Goal: Navigation & Orientation: Find specific page/section

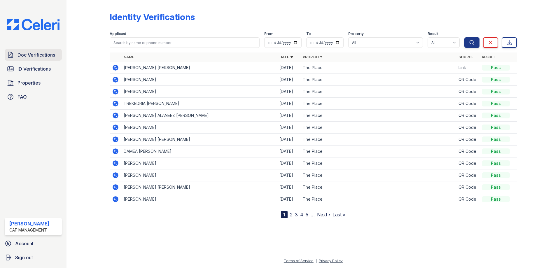
click at [31, 56] on span "Doc Verifications" at bounding box center [36, 54] width 38 height 7
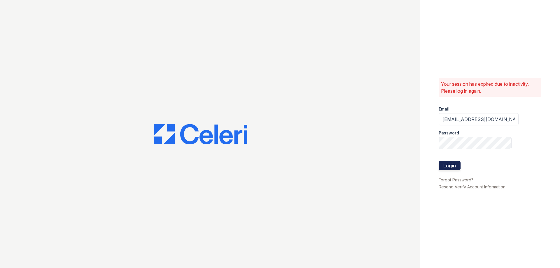
click at [452, 162] on button "Login" at bounding box center [449, 165] width 22 height 9
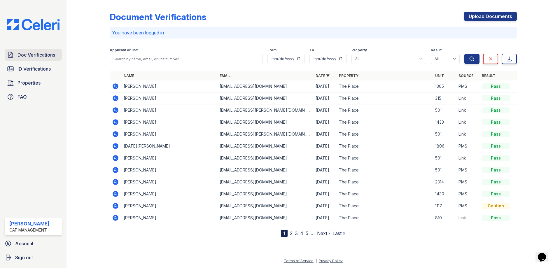
click at [31, 57] on span "Doc Verifications" at bounding box center [36, 54] width 38 height 7
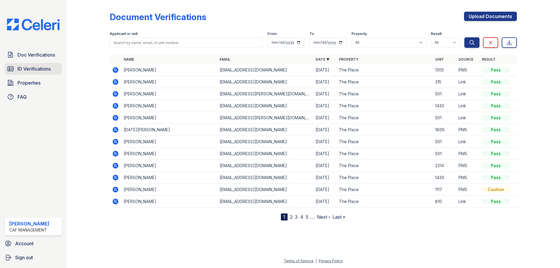
click at [32, 68] on span "ID Verifications" at bounding box center [33, 68] width 33 height 7
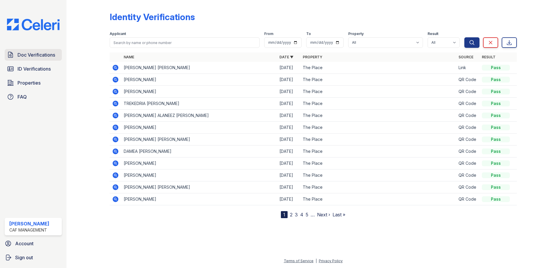
click at [31, 55] on span "Doc Verifications" at bounding box center [36, 54] width 38 height 7
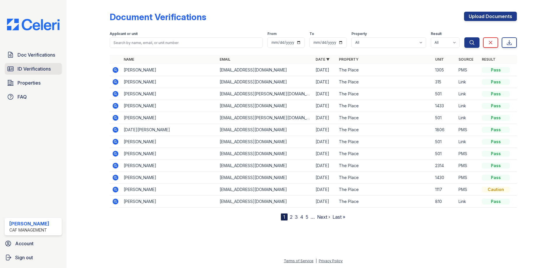
click at [33, 68] on span "ID Verifications" at bounding box center [33, 68] width 33 height 7
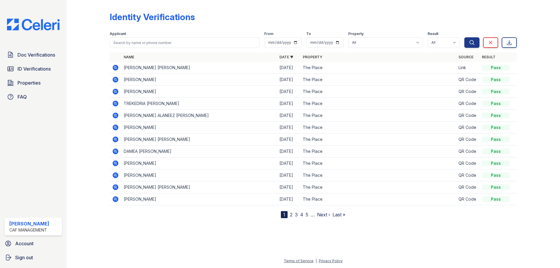
click at [30, 56] on span "Doc Verifications" at bounding box center [36, 54] width 38 height 7
